Goal: Contribute content

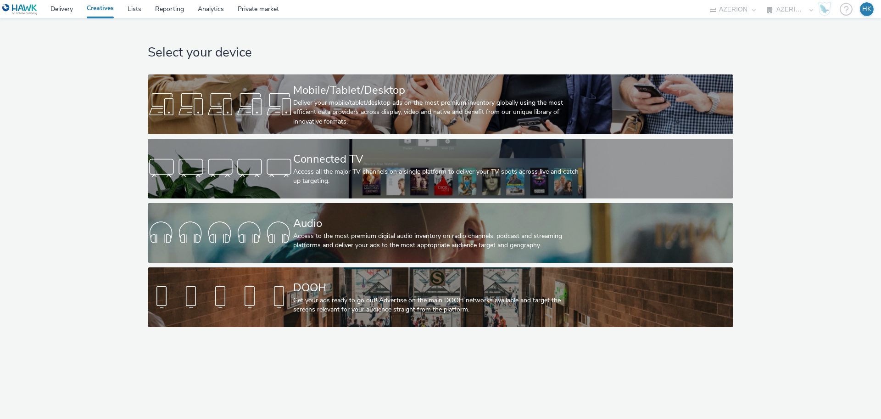
select select "79162ed7-0017-4339-93b0-3399b708648f"
click at [368, 86] on div "Mobile/Tablet/Desktop" at bounding box center [438, 90] width 291 height 16
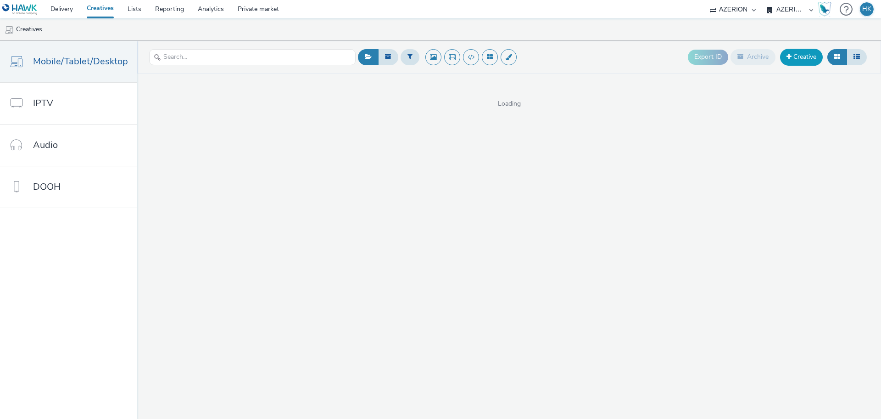
click at [807, 58] on link "Creative" at bounding box center [801, 57] width 43 height 17
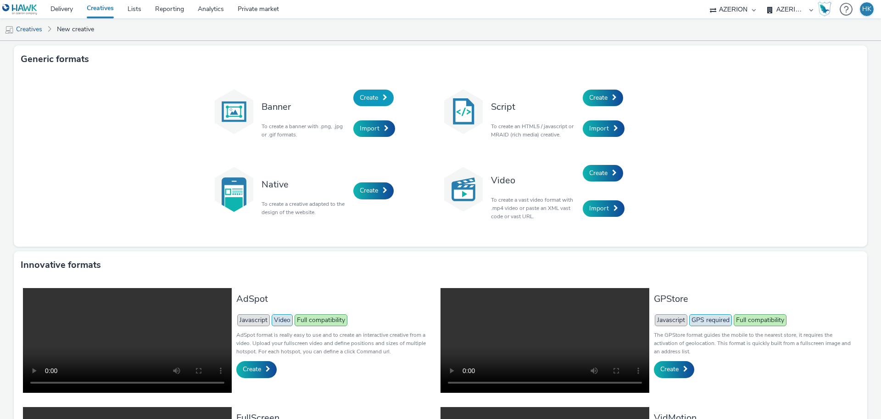
click at [361, 97] on span "Create" at bounding box center [369, 97] width 18 height 9
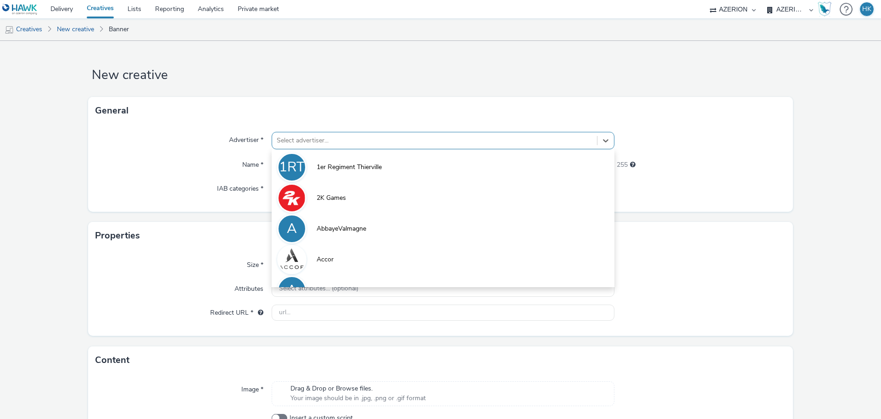
click at [336, 139] on div at bounding box center [435, 140] width 316 height 11
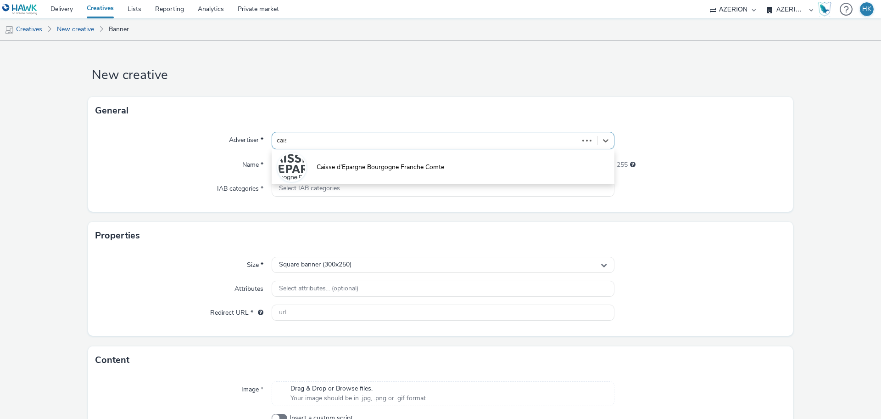
type input "caiss"
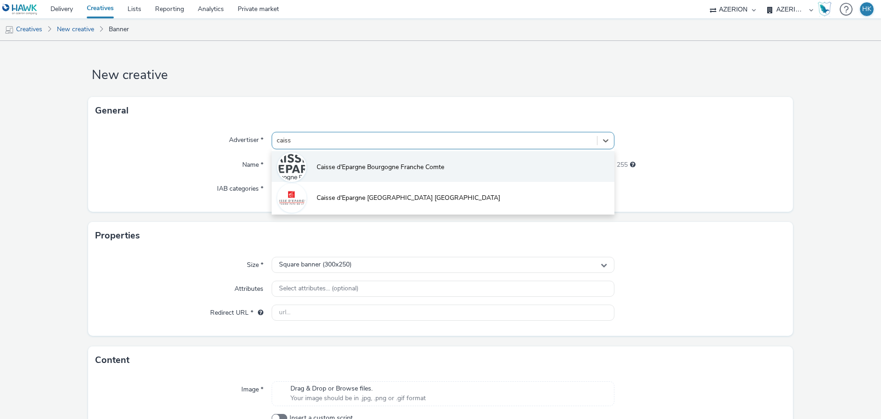
click at [439, 168] on span "Caisse d'Epargne Bourgogne Franche Comte" at bounding box center [381, 167] width 128 height 9
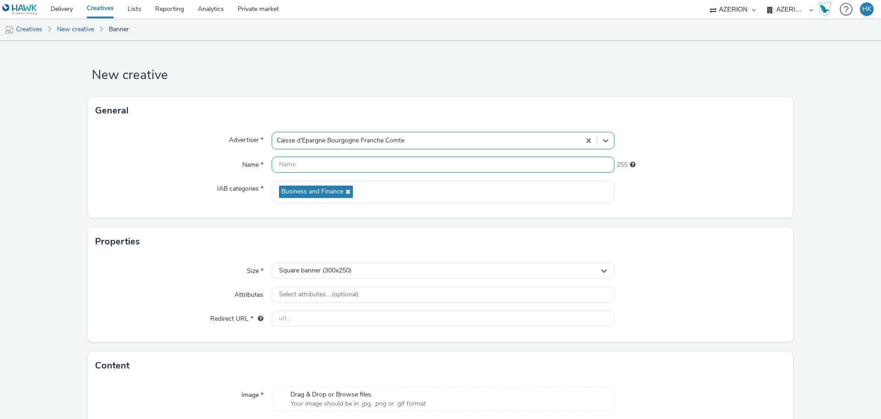
click at [347, 168] on input "text" at bounding box center [443, 165] width 343 height 16
paste input "CMIMedia_CaisseEpargnePrevoyance_BFC"
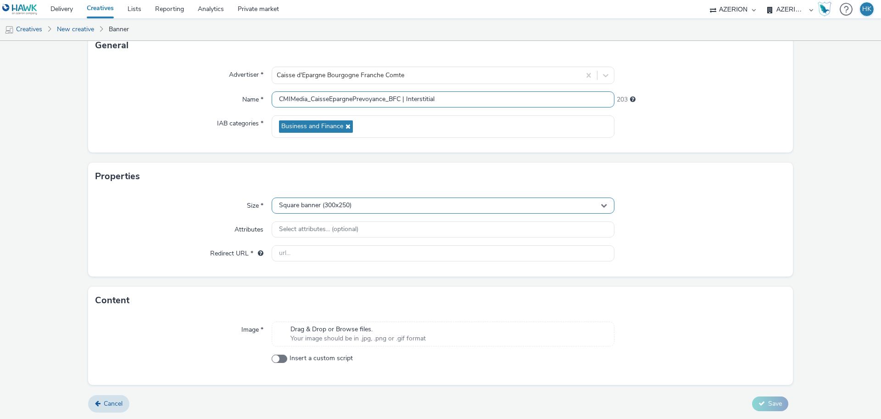
scroll to position [66, 0]
type input "CMIMedia_CaisseEpargnePrevoyance_BFC | Interstitial"
click at [350, 210] on div "Square banner (300x250)" at bounding box center [443, 205] width 343 height 16
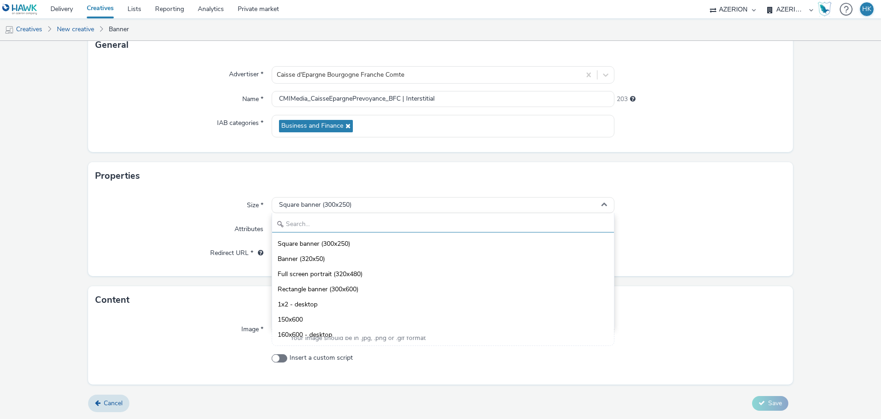
click at [338, 216] on input "text" at bounding box center [443, 224] width 342 height 16
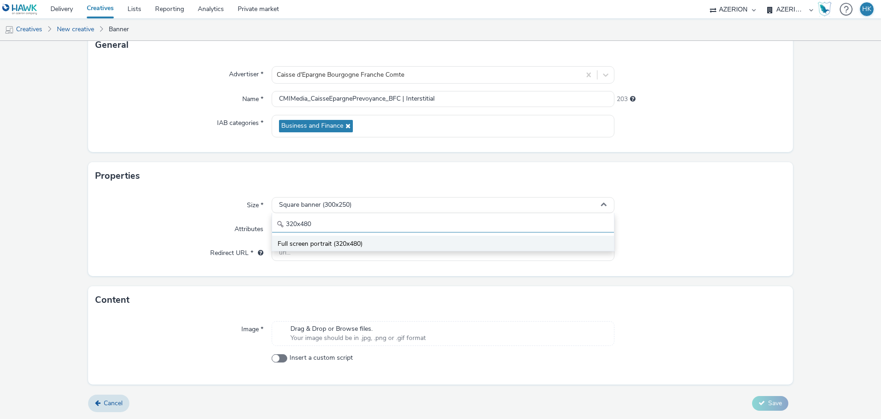
type input "320x480"
click at [372, 236] on li "Full screen portrait (320x480)" at bounding box center [443, 243] width 342 height 15
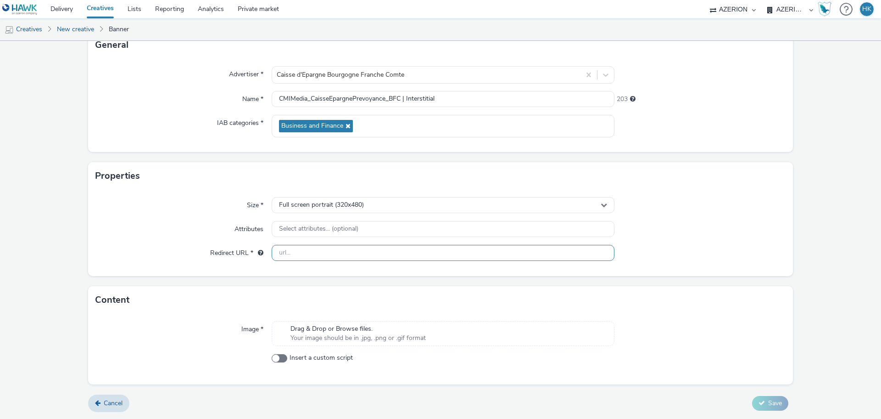
click at [344, 252] on input "text" at bounding box center [443, 253] width 343 height 16
paste input "[URL][DOMAIN_NAME];"
type input "[URL][DOMAIN_NAME];"
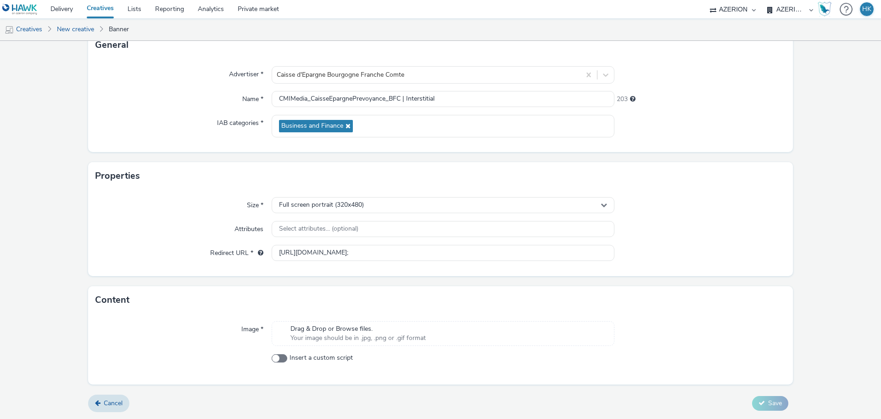
click at [425, 332] on div "Drag & Drop or Browse files. Your image should be in .jpg, .png or .gif format" at bounding box center [358, 333] width 145 height 19
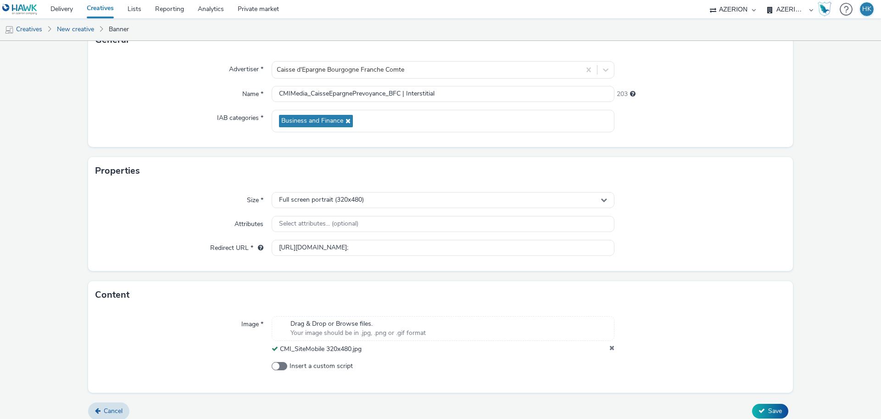
scroll to position [79, 0]
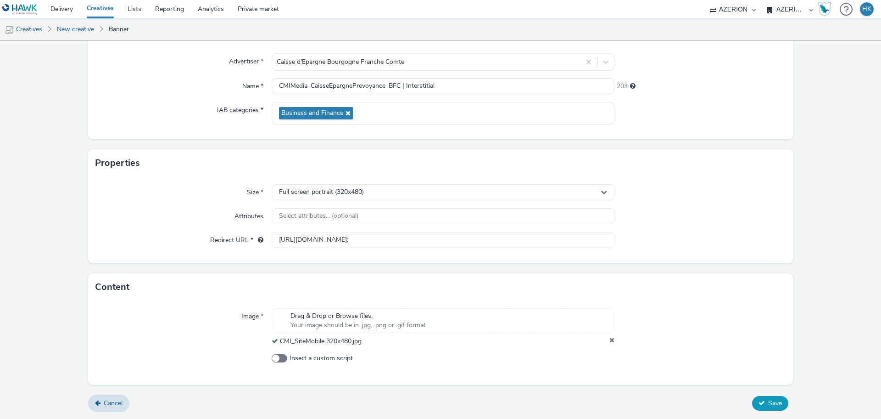
click at [757, 396] on button "Save" at bounding box center [770, 403] width 36 height 15
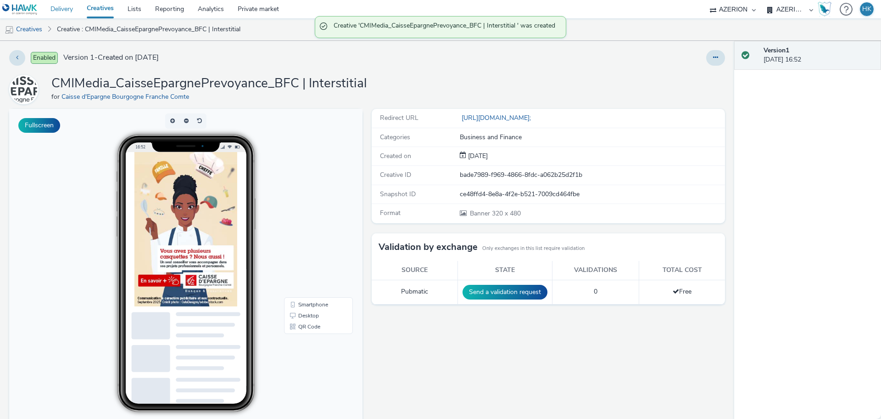
click at [69, 14] on link "Delivery" at bounding box center [62, 9] width 36 height 18
